Goal: Task Accomplishment & Management: Manage account settings

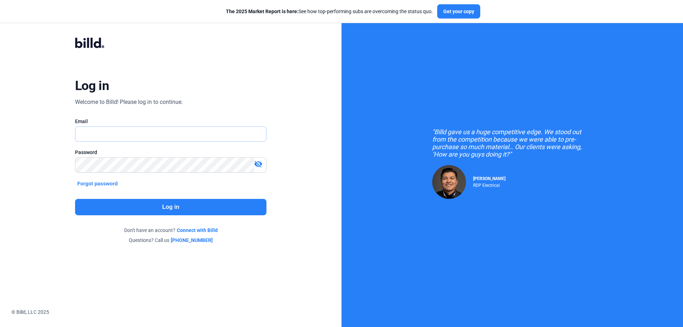
click at [93, 135] on input "text" at bounding box center [170, 134] width 191 height 15
type input "[PERSON_NAME][EMAIL_ADDRESS][DOMAIN_NAME]"
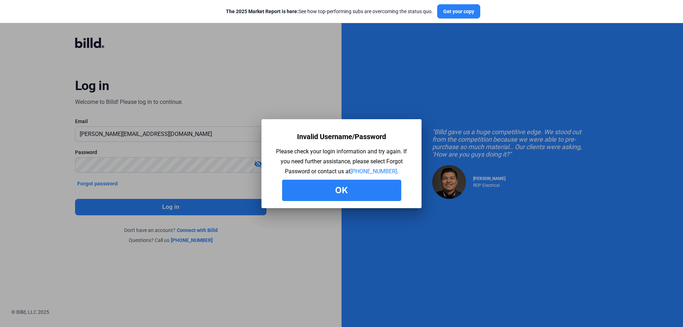
click at [322, 186] on button "Ok" at bounding box center [341, 190] width 119 height 21
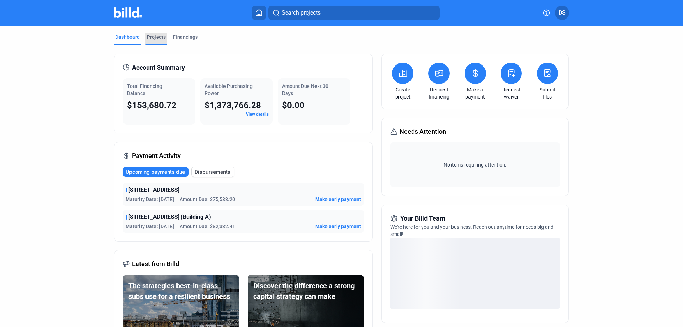
click at [153, 38] on div "Projects" at bounding box center [156, 36] width 19 height 7
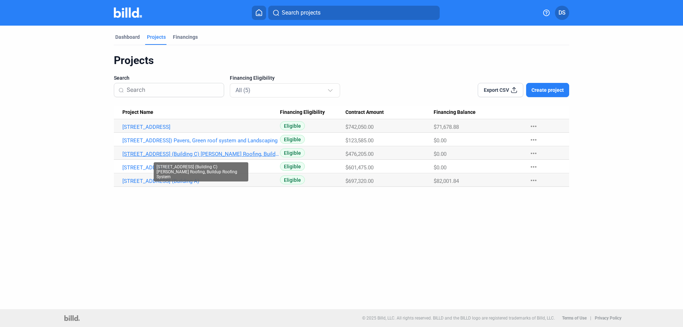
click at [245, 130] on link "[STREET_ADDRESS] (Building C) [PERSON_NAME] Roofing, Buildup Roofing System" at bounding box center [201, 127] width 158 height 6
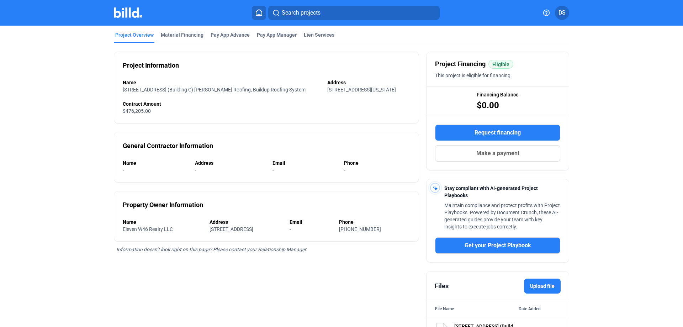
scroll to position [75, 0]
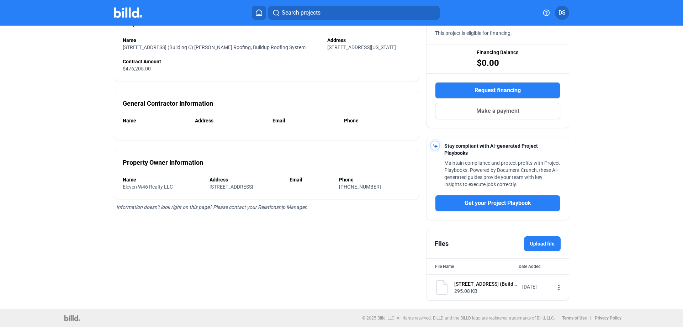
click at [479, 283] on div "[STREET_ADDRESS] (Building C) [PERSON_NAME] Roofing, Buildup Roofing System Liq…" at bounding box center [486, 283] width 63 height 7
click at [468, 289] on div "295.08 KB" at bounding box center [486, 291] width 63 height 7
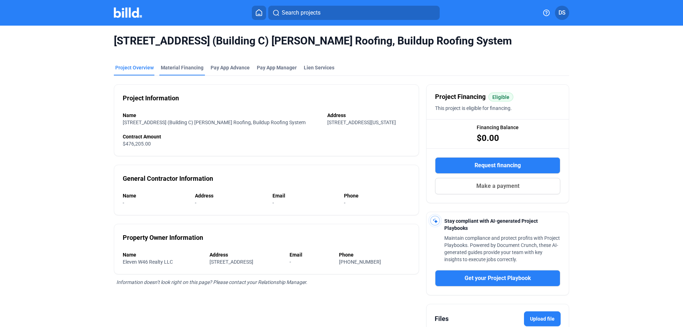
click at [187, 65] on div "Material Financing" at bounding box center [182, 67] width 43 height 7
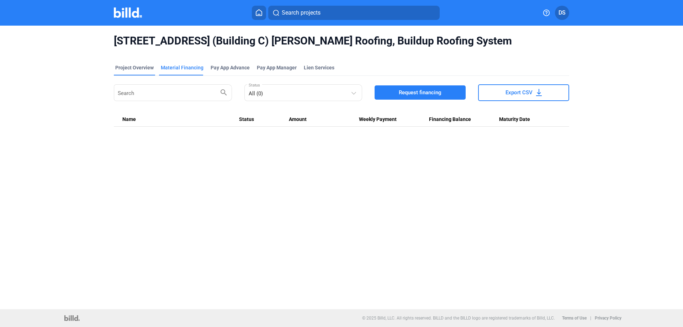
click at [131, 66] on div "Project Overview" at bounding box center [134, 67] width 38 height 7
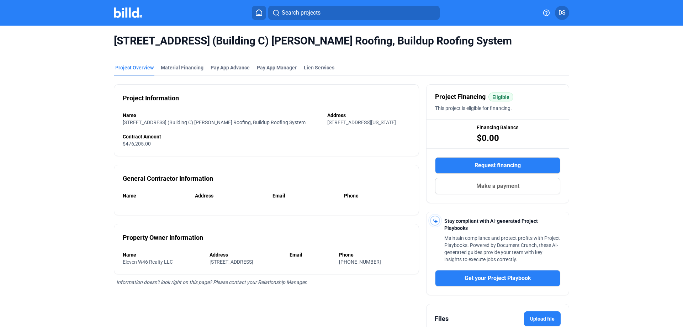
click at [130, 14] on img at bounding box center [128, 12] width 28 height 10
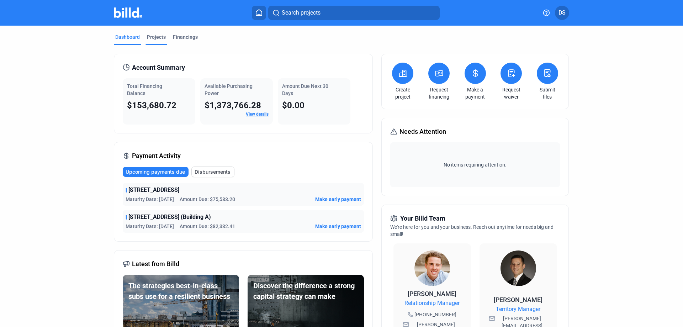
click at [152, 35] on div "Projects" at bounding box center [156, 36] width 19 height 7
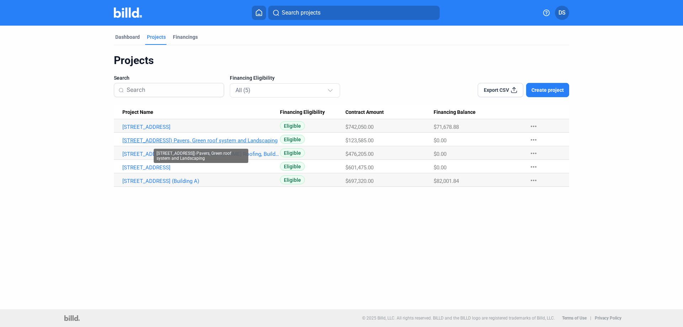
click at [203, 130] on link "[STREET_ADDRESS]) Pavers, Green roof system and Landscaping" at bounding box center [201, 127] width 158 height 6
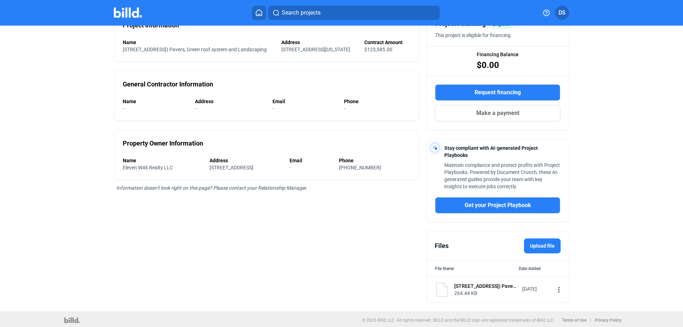
scroll to position [75, 0]
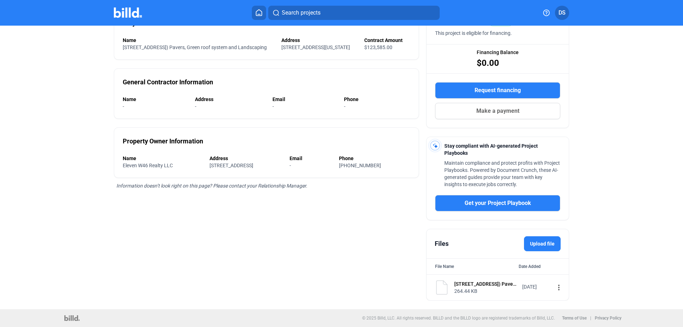
click at [440, 291] on img at bounding box center [442, 287] width 14 height 14
click at [523, 285] on div "[DATE]" at bounding box center [537, 286] width 28 height 7
click at [470, 283] on div "[STREET_ADDRESS]) Pavers, Green roof system and Landscaping" at bounding box center [486, 283] width 63 height 7
click at [555, 286] on mat-icon "more_vert" at bounding box center [559, 287] width 9 height 9
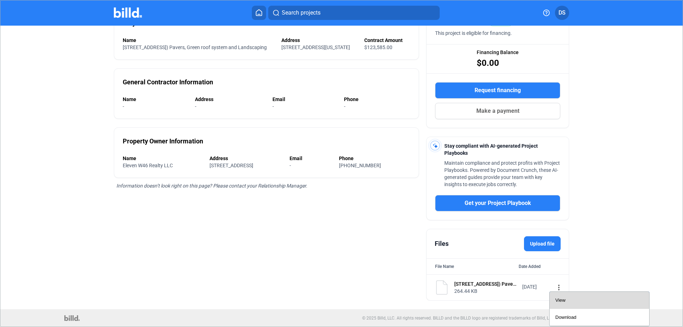
click at [562, 300] on span "View" at bounding box center [561, 300] width 10 height 5
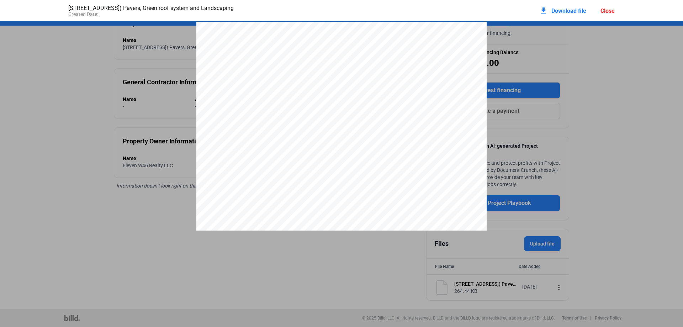
scroll to position [4, 0]
click at [597, 124] on div "Page 1 of 3 [STREET_ADDRESS][PERSON_NAME] P. 718.852.7663 F. 718.852.7664 E. [E…" at bounding box center [341, 223] width 683 height 1123
click at [174, 281] on pdf-viewer "Page 1 of 3 [STREET_ADDRESS][PERSON_NAME] P. 718.852.7663 F. 718.852.7664 E. [E…" at bounding box center [341, 152] width 683 height 262
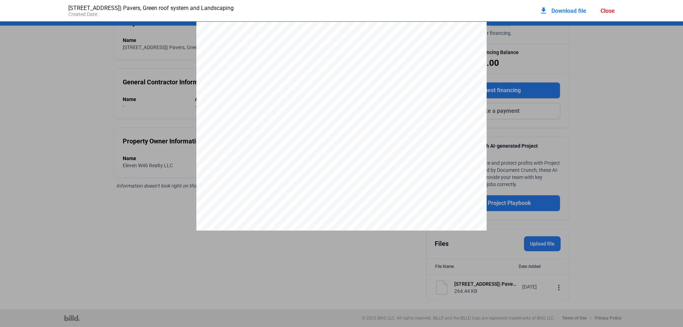
click at [601, 11] on div "Close" at bounding box center [608, 10] width 14 height 7
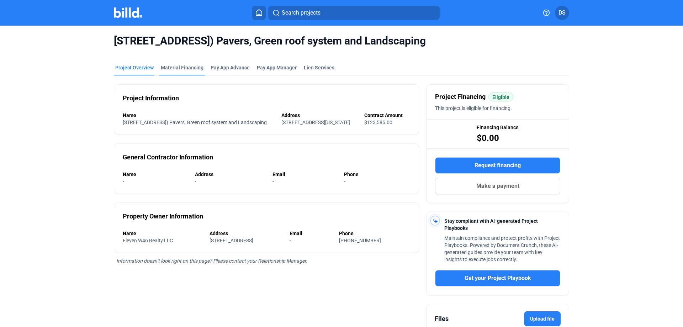
click at [181, 66] on div "Material Financing" at bounding box center [182, 67] width 43 height 7
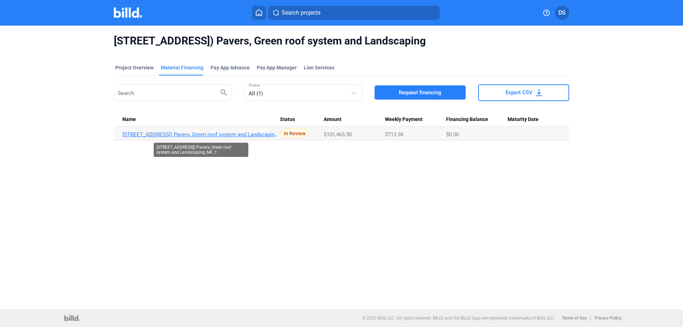
click at [245, 135] on link "[STREET_ADDRESS]) Pavers, Green roof system and Landscaping_MF_1" at bounding box center [201, 134] width 158 height 6
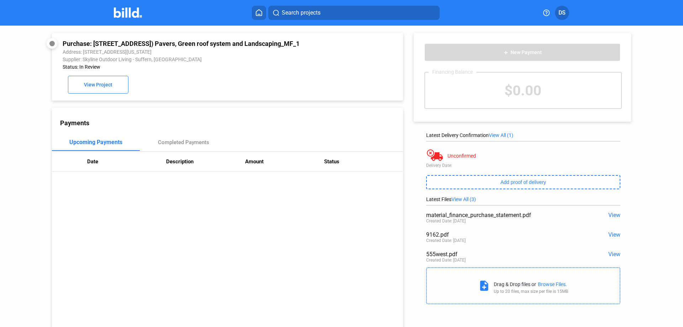
click at [614, 237] on span "View" at bounding box center [615, 234] width 12 height 7
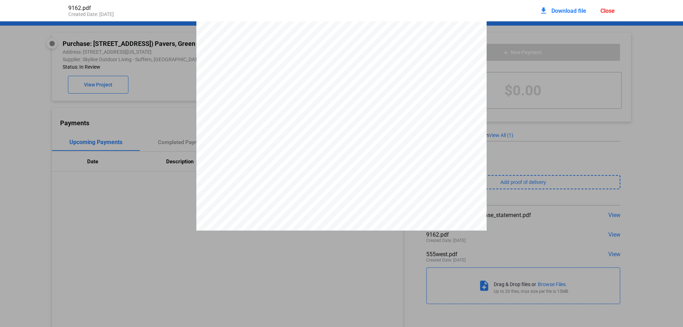
scroll to position [553, 0]
click at [638, 255] on pdf-viewer "Invoice Date [DATE] Invoice # 916 Bill To ARoof [STREET_ADDRESS][PERSON_NAME] P…" at bounding box center [341, 152] width 683 height 262
click at [615, 9] on div "9162.pdf Created Date: [DATE] download Download file Close" at bounding box center [341, 10] width 561 height 21
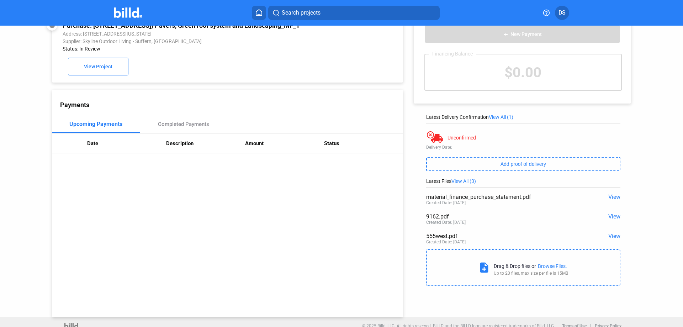
scroll to position [27, 0]
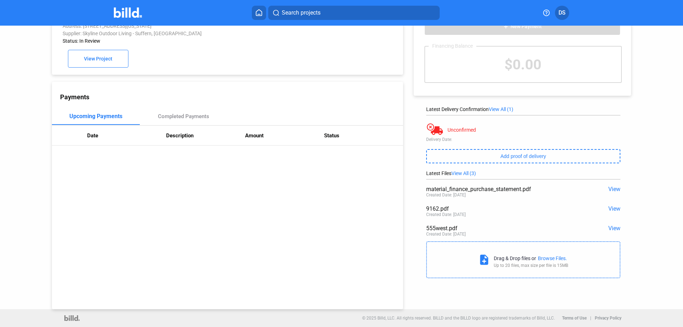
click at [552, 256] on div "Browse Files." at bounding box center [552, 259] width 29 height 6
